Goal: Information Seeking & Learning: Check status

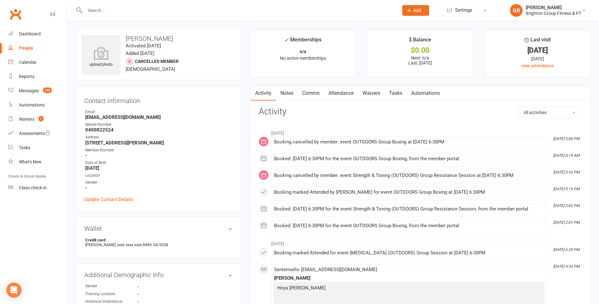
click at [104, 10] on input "text" at bounding box center [238, 10] width 311 height 9
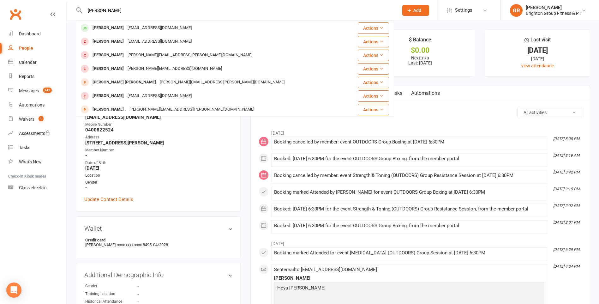
type input "[PERSON_NAME]"
click at [98, 30] on div "[PERSON_NAME]" at bounding box center [108, 27] width 35 height 9
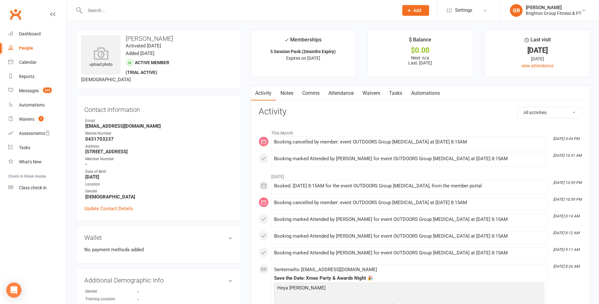
click at [92, 8] on input "text" at bounding box center [238, 10] width 311 height 9
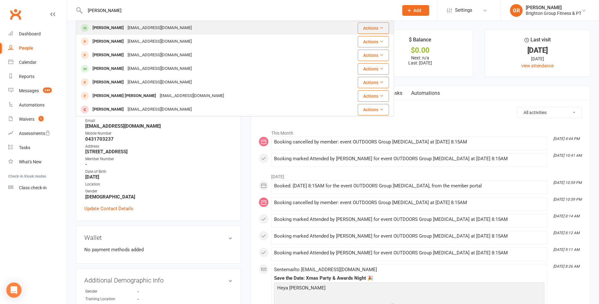
type input "[PERSON_NAME]"
click at [101, 27] on div "[PERSON_NAME]" at bounding box center [108, 27] width 35 height 9
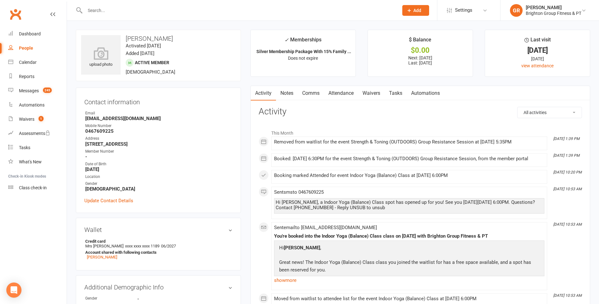
click at [110, 10] on input "text" at bounding box center [238, 10] width 311 height 9
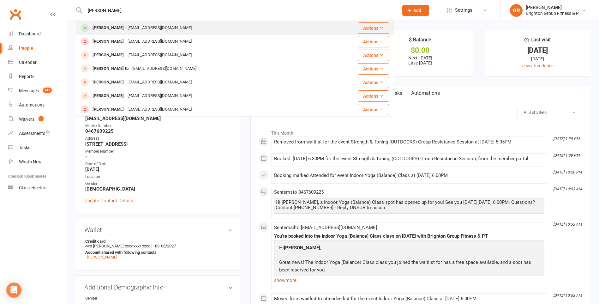
type input "[PERSON_NAME]"
click at [118, 26] on div "[PERSON_NAME]" at bounding box center [108, 27] width 35 height 9
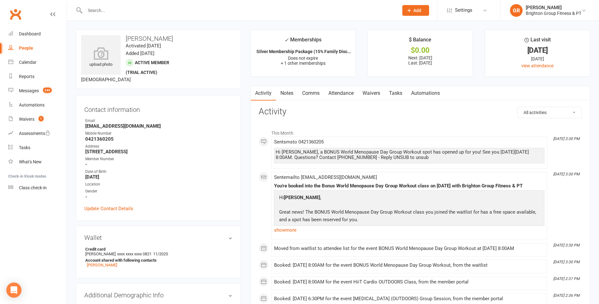
click at [116, 8] on input "text" at bounding box center [238, 10] width 311 height 9
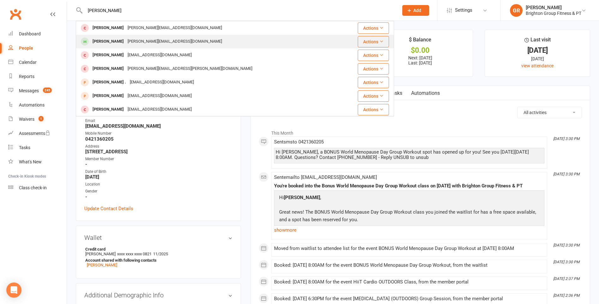
type input "[PERSON_NAME]"
click at [126, 42] on div "[PERSON_NAME][EMAIL_ADDRESS][DOMAIN_NAME]" at bounding box center [175, 41] width 98 height 9
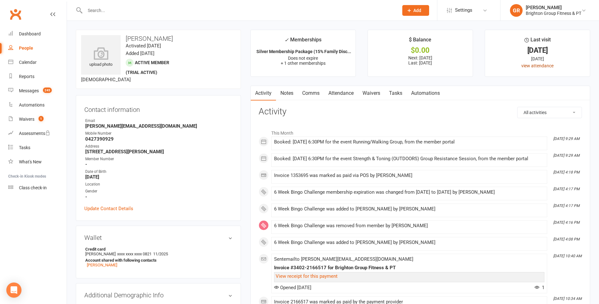
click at [542, 66] on link "view attendance" at bounding box center [537, 65] width 32 height 5
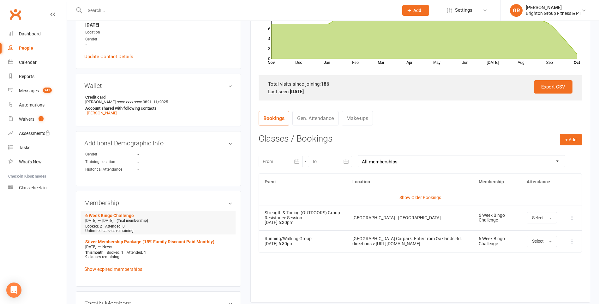
scroll to position [32, 0]
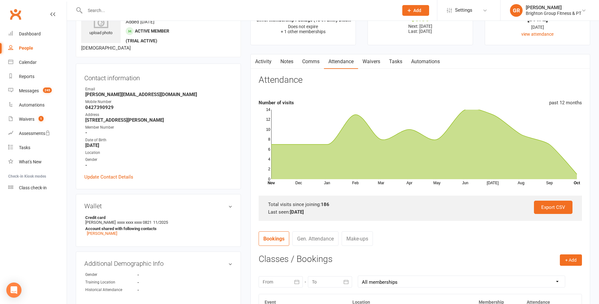
click at [129, 13] on input "text" at bounding box center [238, 10] width 311 height 9
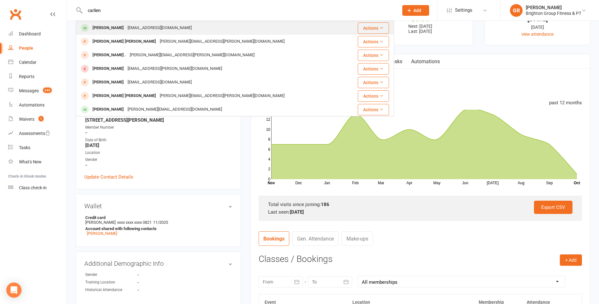
type input "carlien"
click at [126, 30] on div "[EMAIL_ADDRESS][DOMAIN_NAME]" at bounding box center [160, 27] width 68 height 9
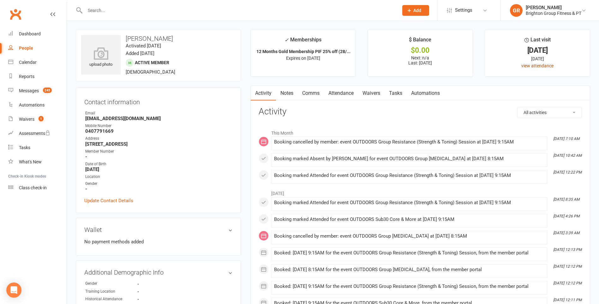
click at [531, 66] on link "view attendance" at bounding box center [537, 65] width 32 height 5
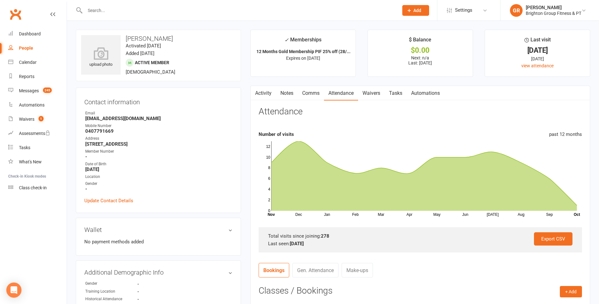
click at [97, 12] on input "text" at bounding box center [238, 10] width 311 height 9
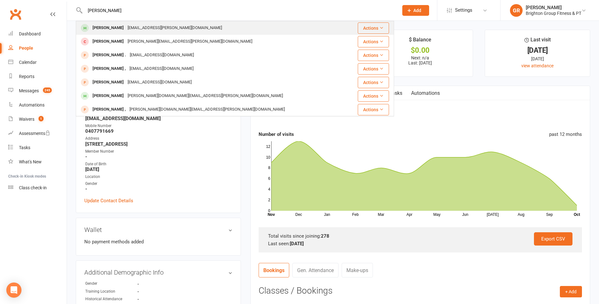
type input "[PERSON_NAME]"
click at [107, 26] on div "[PERSON_NAME]" at bounding box center [108, 27] width 35 height 9
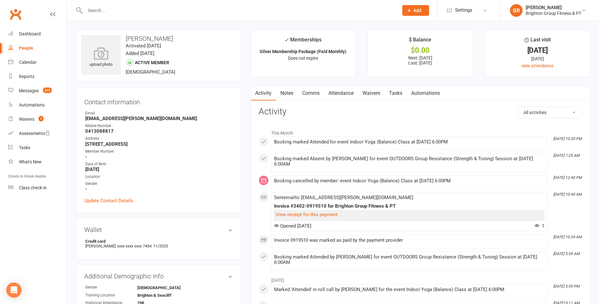
click at [123, 9] on input "text" at bounding box center [238, 10] width 311 height 9
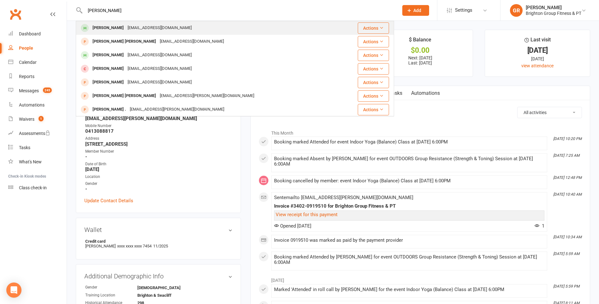
type input "[PERSON_NAME]"
click at [127, 26] on div "[EMAIL_ADDRESS][DOMAIN_NAME]" at bounding box center [160, 27] width 68 height 9
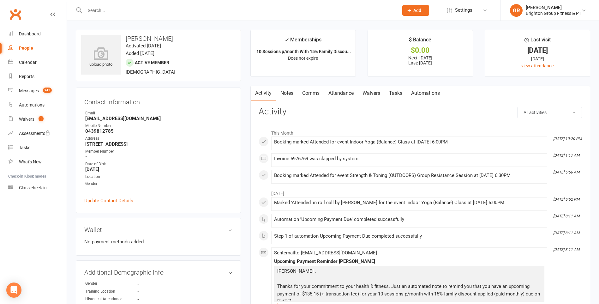
click at [98, 13] on input "text" at bounding box center [238, 10] width 311 height 9
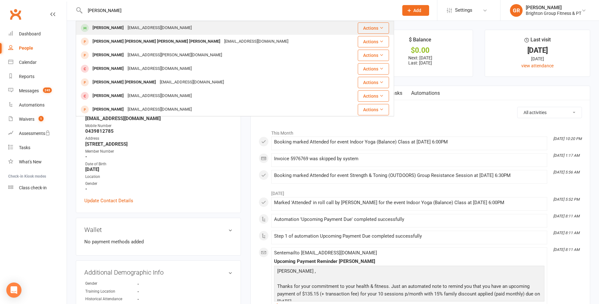
type input "[PERSON_NAME]"
click at [103, 27] on div "[PERSON_NAME]" at bounding box center [108, 27] width 35 height 9
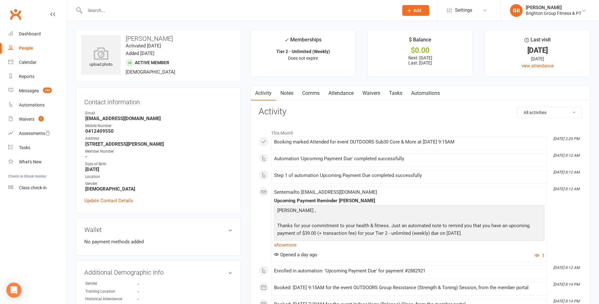
click at [109, 11] on input "text" at bounding box center [238, 10] width 311 height 9
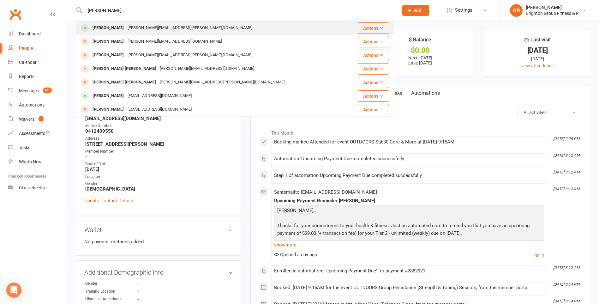
type input "[PERSON_NAME]"
click at [113, 27] on div "[PERSON_NAME]" at bounding box center [108, 27] width 35 height 9
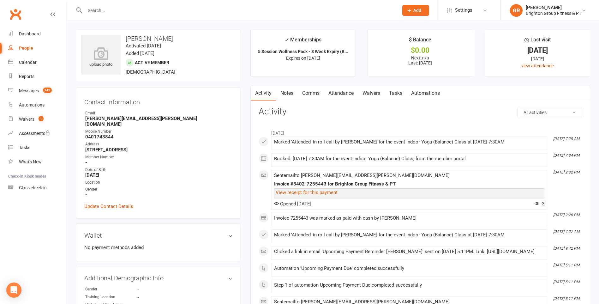
click at [528, 65] on link "view attendance" at bounding box center [537, 65] width 32 height 5
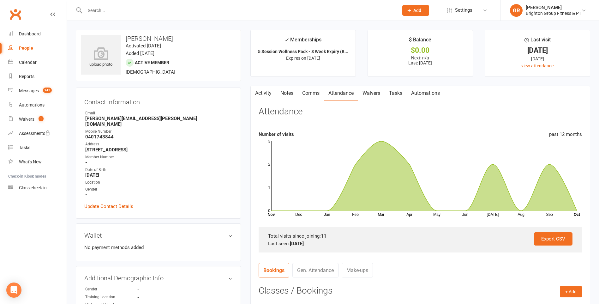
click at [116, 7] on input "text" at bounding box center [238, 10] width 311 height 9
click at [102, 10] on input "[PERSON_NAME]" at bounding box center [238, 10] width 311 height 9
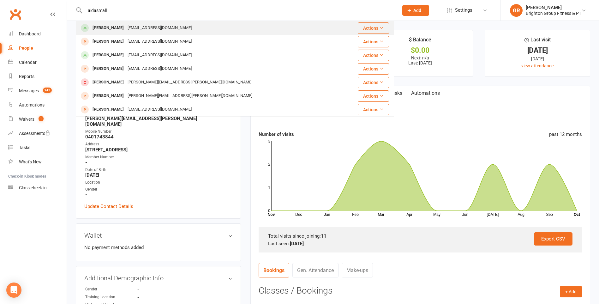
type input "aidasmall"
click at [104, 28] on div "[PERSON_NAME]" at bounding box center [108, 27] width 35 height 9
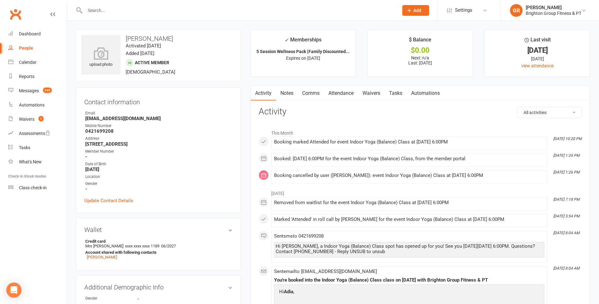
click at [120, 11] on input "text" at bounding box center [238, 10] width 311 height 9
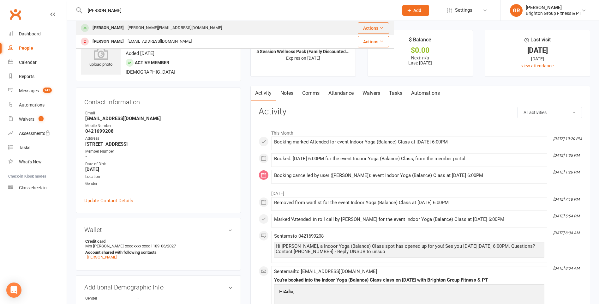
type input "[PERSON_NAME]"
click at [114, 27] on div "[PERSON_NAME]" at bounding box center [108, 27] width 35 height 9
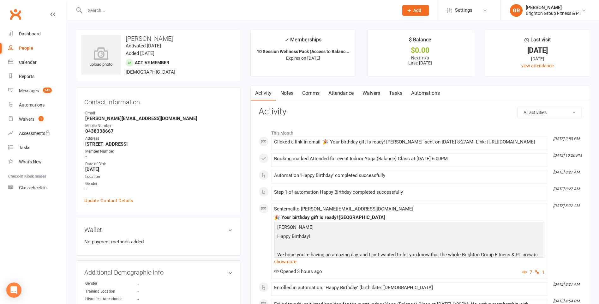
click at [97, 12] on input "text" at bounding box center [238, 10] width 311 height 9
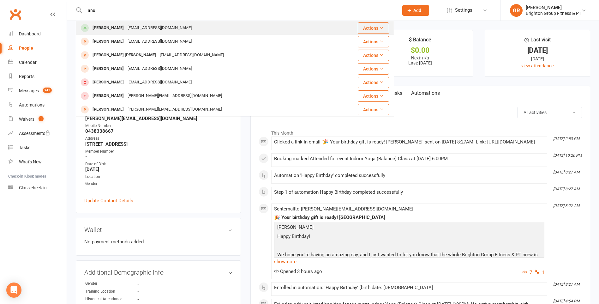
type input "anu"
click at [103, 29] on div "[PERSON_NAME]" at bounding box center [108, 27] width 35 height 9
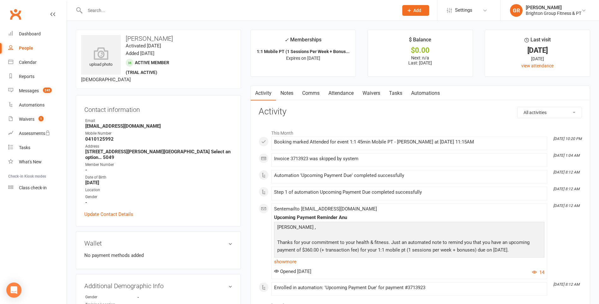
click at [142, 11] on input "text" at bounding box center [238, 10] width 311 height 9
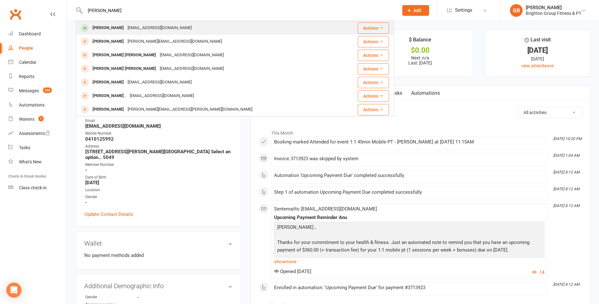
type input "[PERSON_NAME]"
click at [136, 27] on div "[EMAIL_ADDRESS][DOMAIN_NAME]" at bounding box center [160, 27] width 68 height 9
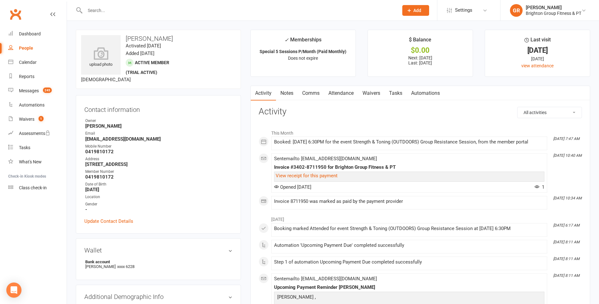
click at [98, 6] on input "text" at bounding box center [238, 10] width 311 height 9
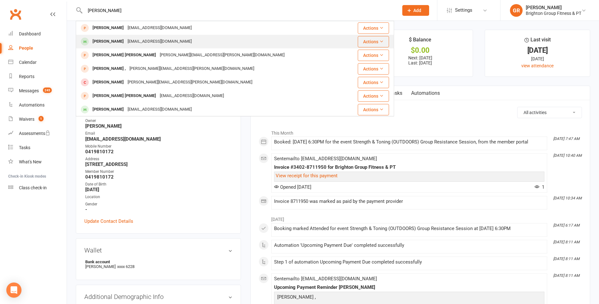
type input "[PERSON_NAME]"
click at [107, 41] on div "[PERSON_NAME]" at bounding box center [108, 41] width 35 height 9
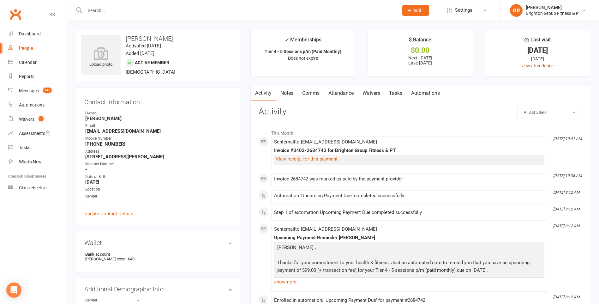
click at [529, 64] on link "view attendance" at bounding box center [537, 65] width 32 height 5
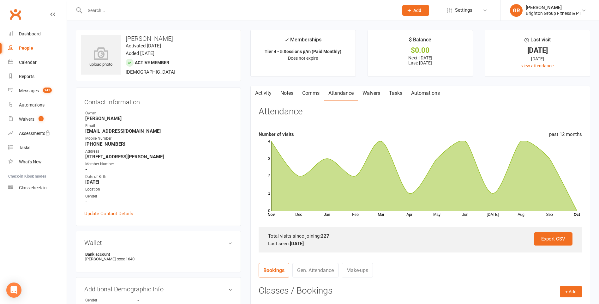
click at [94, 12] on input "text" at bounding box center [238, 10] width 311 height 9
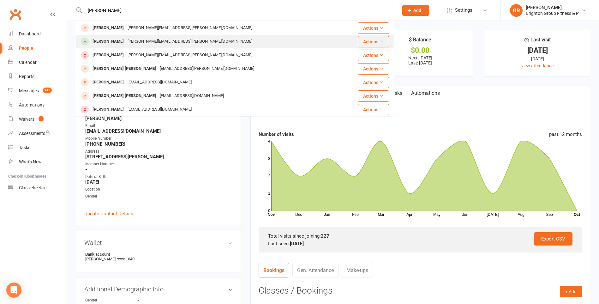
type input "[PERSON_NAME]"
click at [107, 43] on div "[PERSON_NAME]" at bounding box center [108, 41] width 35 height 9
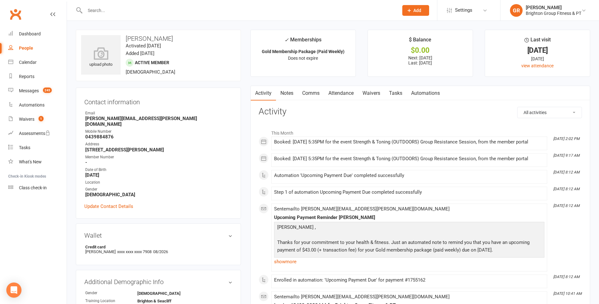
click at [94, 13] on input "text" at bounding box center [238, 10] width 311 height 9
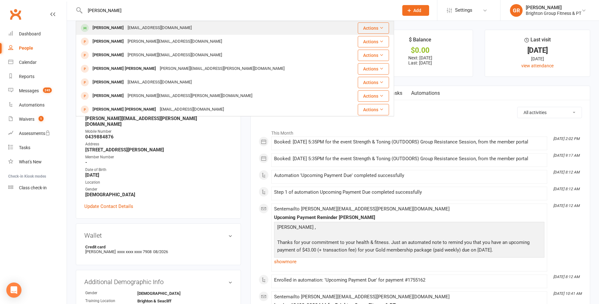
type input "[PERSON_NAME]"
click at [106, 25] on div "[PERSON_NAME]" at bounding box center [108, 27] width 35 height 9
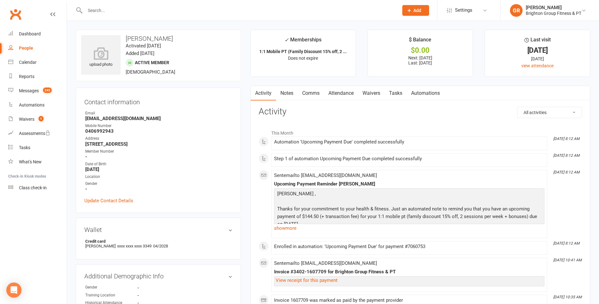
click at [138, 8] on input "text" at bounding box center [238, 10] width 311 height 9
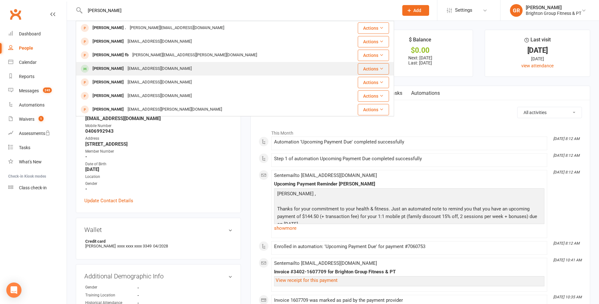
type input "[PERSON_NAME]"
click at [126, 70] on div "[PERSON_NAME]" at bounding box center [108, 68] width 35 height 9
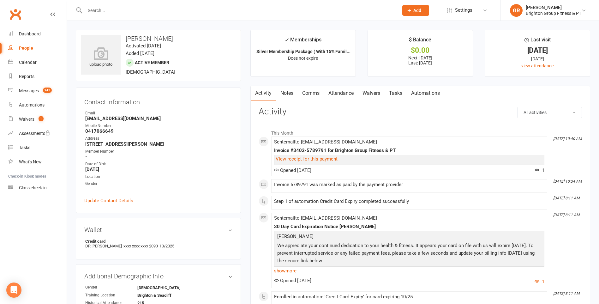
click at [112, 9] on input "text" at bounding box center [238, 10] width 311 height 9
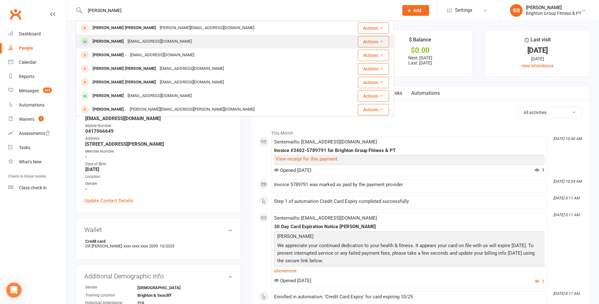
type input "[PERSON_NAME]"
click at [102, 42] on div "[PERSON_NAME]" at bounding box center [108, 41] width 35 height 9
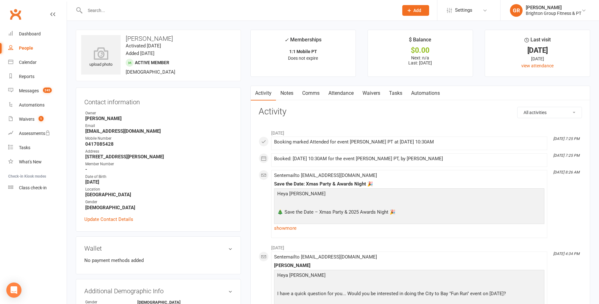
click at [121, 11] on input "text" at bounding box center [238, 10] width 311 height 9
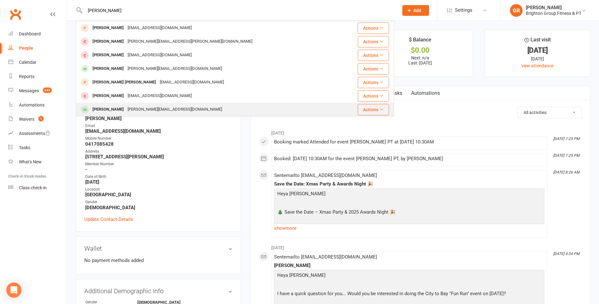
type input "[PERSON_NAME]"
click at [109, 109] on div "[PERSON_NAME]" at bounding box center [108, 109] width 35 height 9
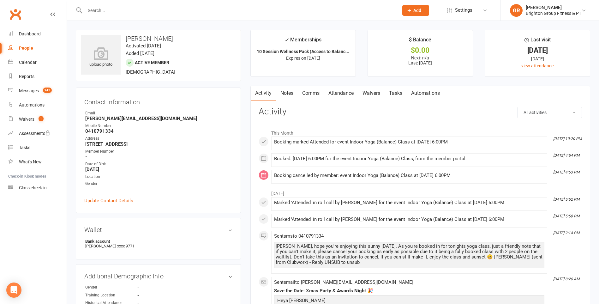
click at [133, 15] on input "text" at bounding box center [238, 10] width 311 height 9
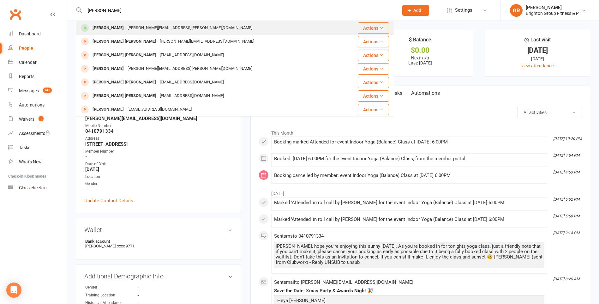
type input "[PERSON_NAME]"
click at [126, 27] on div "[PERSON_NAME][EMAIL_ADDRESS][PERSON_NAME][DOMAIN_NAME]" at bounding box center [190, 27] width 128 height 9
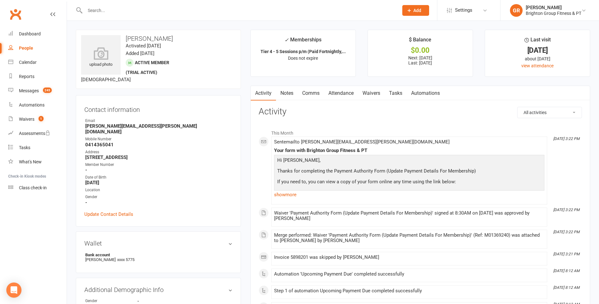
click at [128, 7] on input "text" at bounding box center [238, 10] width 311 height 9
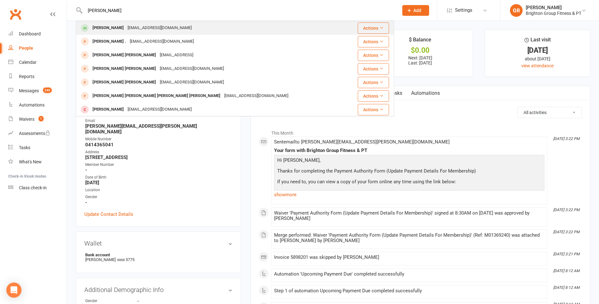
type input "[PERSON_NAME]"
click at [107, 27] on div "[PERSON_NAME]" at bounding box center [108, 27] width 35 height 9
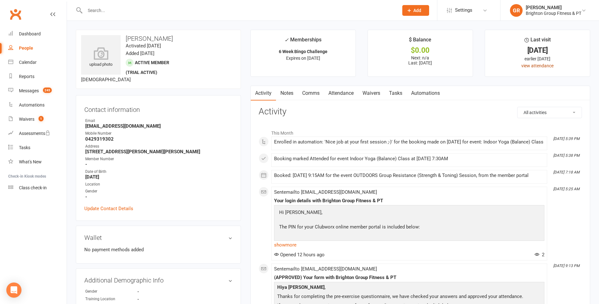
click at [533, 66] on link "view attendance" at bounding box center [537, 65] width 32 height 5
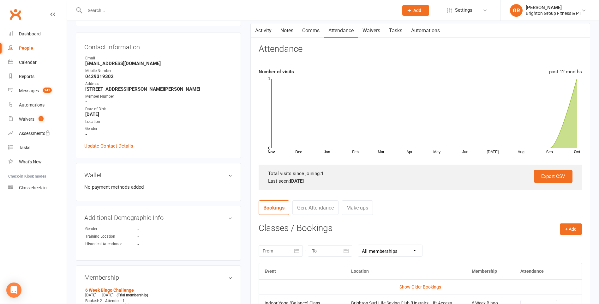
scroll to position [63, 0]
click at [295, 250] on icon "button" at bounding box center [296, 250] width 6 height 6
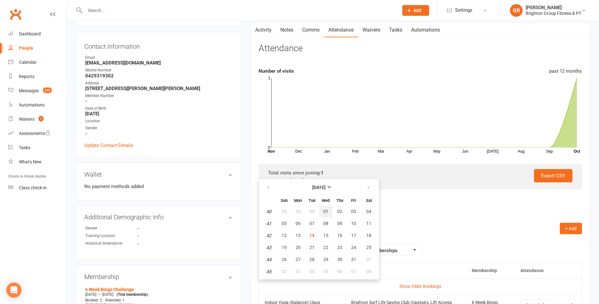
click at [327, 210] on span "01" at bounding box center [325, 211] width 5 height 5
type input "[DATE]"
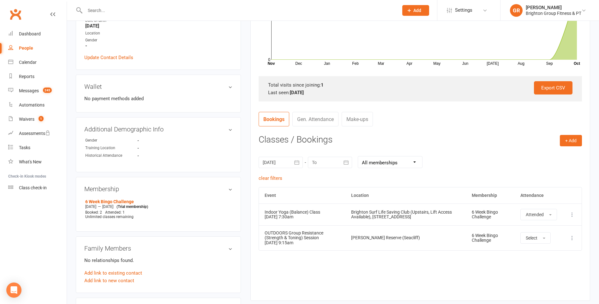
scroll to position [95, 0]
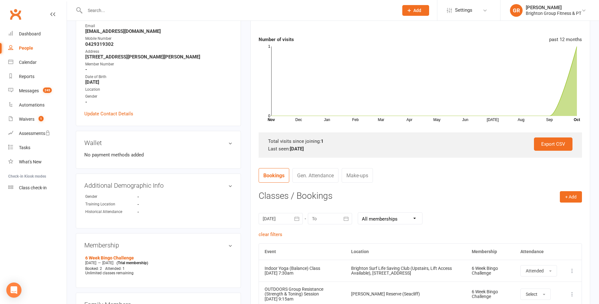
click at [109, 8] on input "text" at bounding box center [238, 10] width 311 height 9
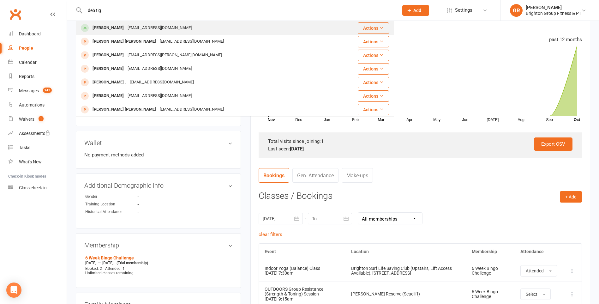
type input "deb tig"
click at [106, 28] on div "[PERSON_NAME]" at bounding box center [108, 27] width 35 height 9
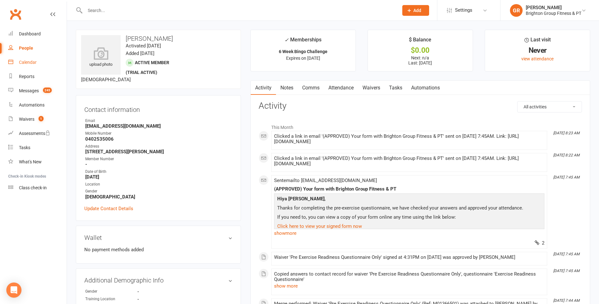
click at [28, 61] on div "Calendar" at bounding box center [28, 62] width 18 height 5
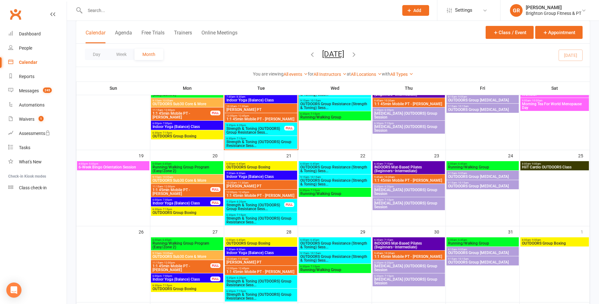
scroll to position [158, 0]
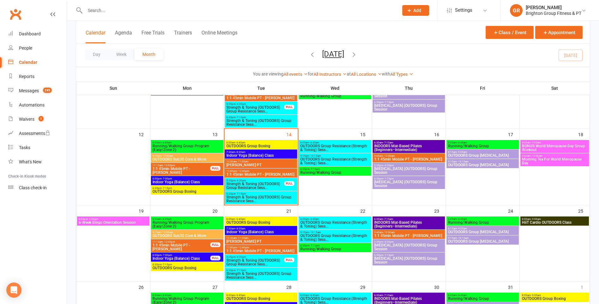
click at [260, 183] on span "Strength & Toning (OUTDOORS) Group Resistance Sess..." at bounding box center [255, 186] width 58 height 8
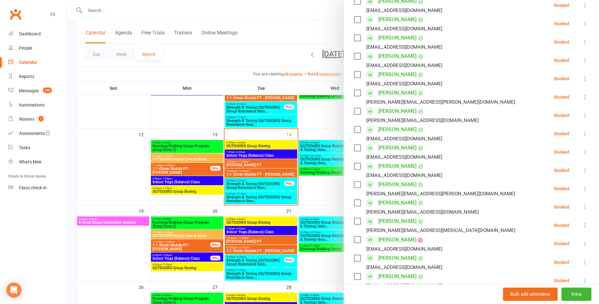
click at [253, 198] on div at bounding box center [333, 152] width 532 height 304
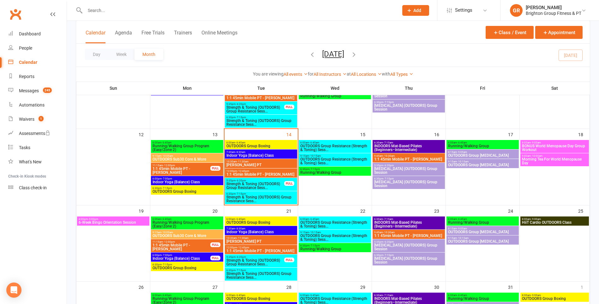
click at [268, 197] on span "Strength & Toning (OUTDOORS) Group Resistance Sess..." at bounding box center [261, 199] width 70 height 8
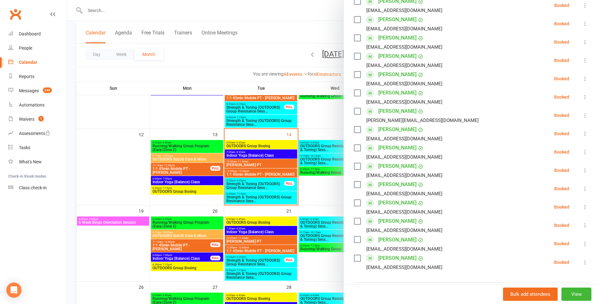
click at [103, 11] on div at bounding box center [333, 152] width 532 height 304
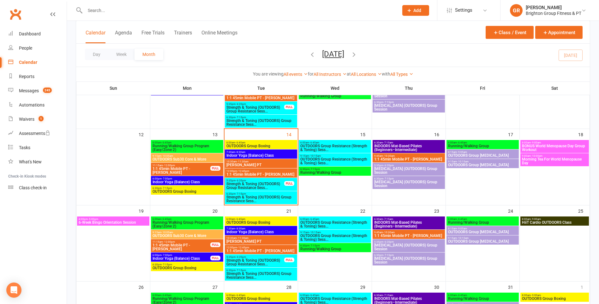
click at [108, 9] on input "text" at bounding box center [238, 10] width 311 height 9
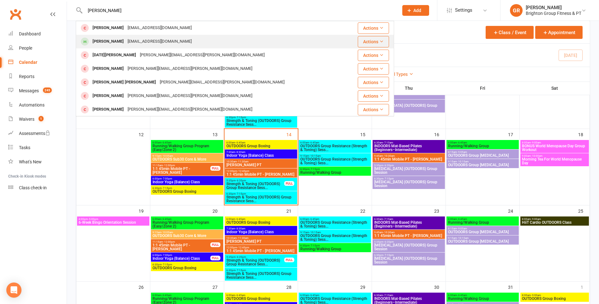
type input "[PERSON_NAME]"
click at [113, 42] on div "[PERSON_NAME]" at bounding box center [108, 41] width 35 height 9
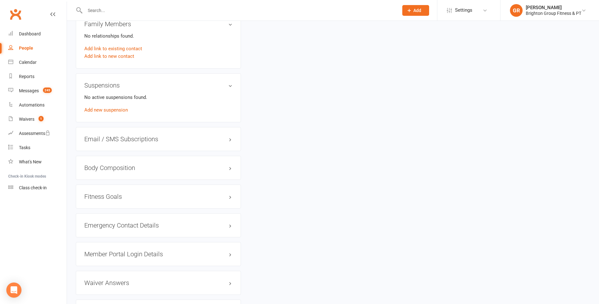
scroll to position [410, 0]
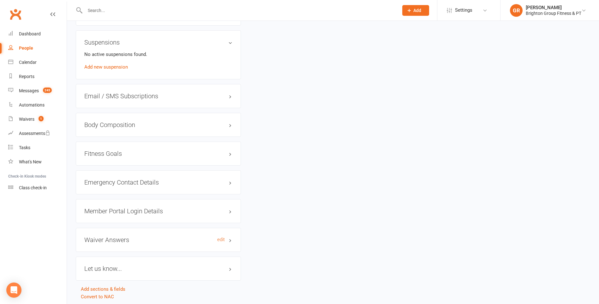
click at [229, 239] on h3 "Waiver Answers edit" at bounding box center [158, 239] width 148 height 7
click at [119, 13] on input "text" at bounding box center [238, 10] width 311 height 9
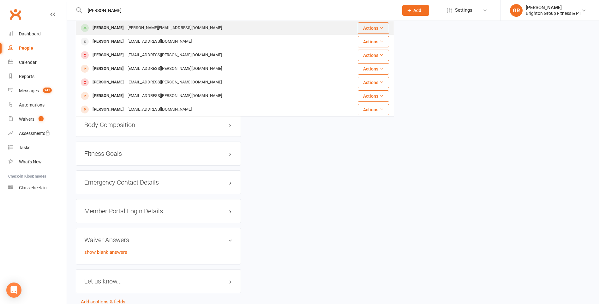
type input "[PERSON_NAME]"
click at [110, 27] on div "[PERSON_NAME]" at bounding box center [108, 27] width 35 height 9
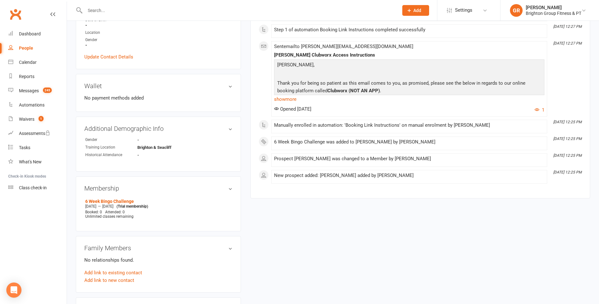
scroll to position [158, 0]
click at [118, 11] on input "text" at bounding box center [238, 10] width 311 height 9
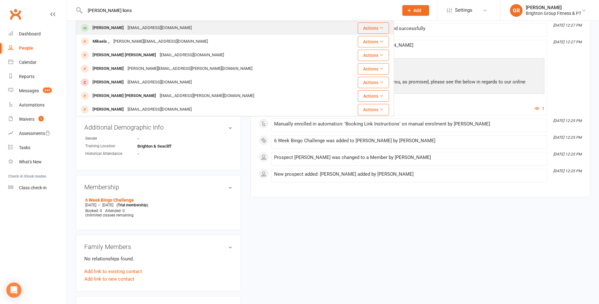
type input "[PERSON_NAME] lions"
click at [109, 28] on div "[PERSON_NAME]" at bounding box center [108, 27] width 35 height 9
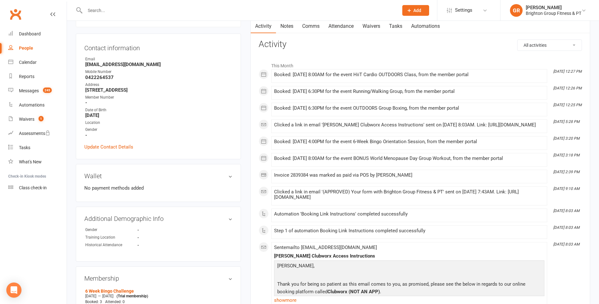
scroll to position [63, 0]
